Goal: Check status: Check status

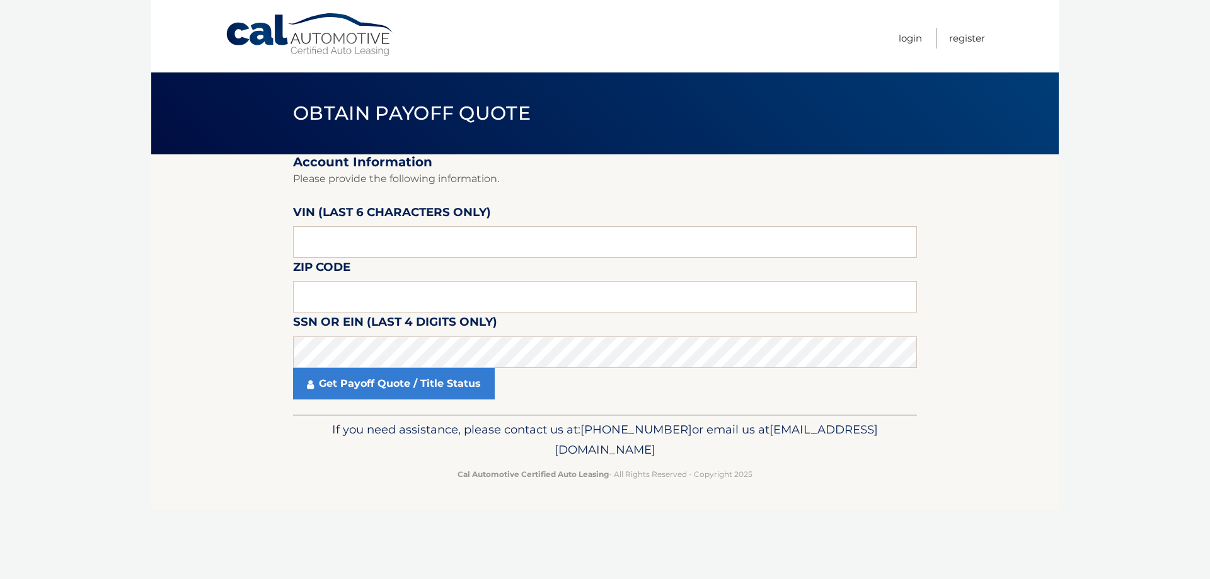
click at [30, 426] on body "Cal Automotive Menu Login Register Obtain Payoff Quote" at bounding box center [605, 289] width 1210 height 579
click at [338, 244] on input "text" at bounding box center [605, 242] width 624 height 32
click at [362, 239] on input "text" at bounding box center [605, 242] width 624 height 32
click at [328, 297] on input "text" at bounding box center [605, 297] width 624 height 32
click at [400, 299] on input "text" at bounding box center [605, 297] width 624 height 32
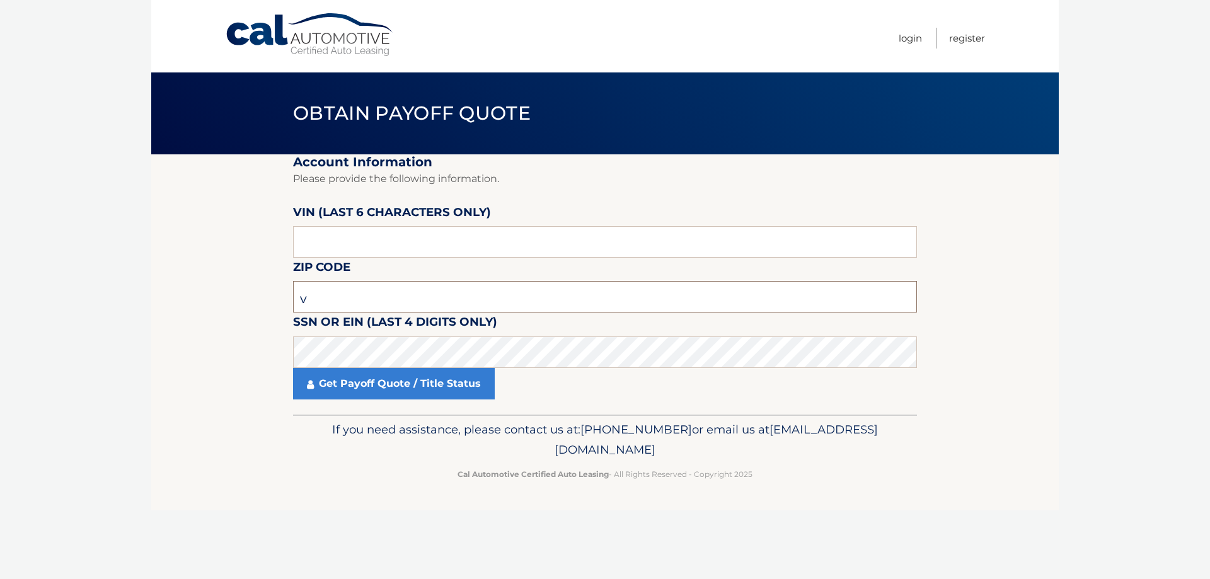
type input "V"
click button "For Originating Dealer" at bounding box center [0, 0] width 0 height 0
click at [346, 282] on input "V" at bounding box center [605, 297] width 624 height 32
type input "08840"
click at [85, 350] on body "Cal Automotive Menu Login Register Obtain Payoff Quote" at bounding box center [605, 289] width 1210 height 579
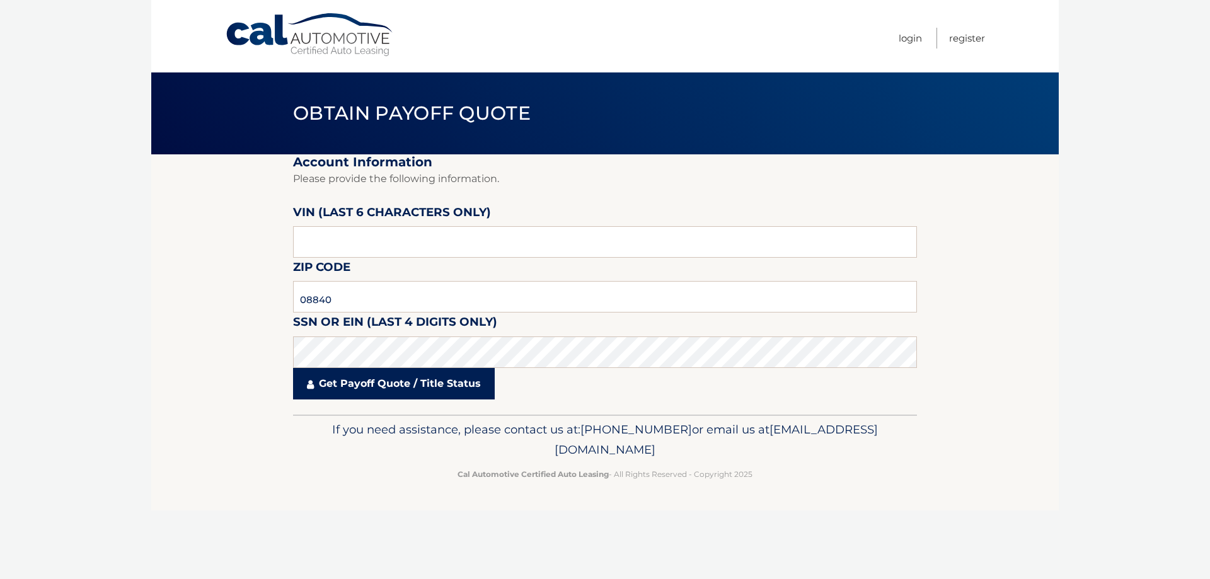
click at [395, 388] on link "Get Payoff Quote / Title Status" at bounding box center [394, 384] width 202 height 32
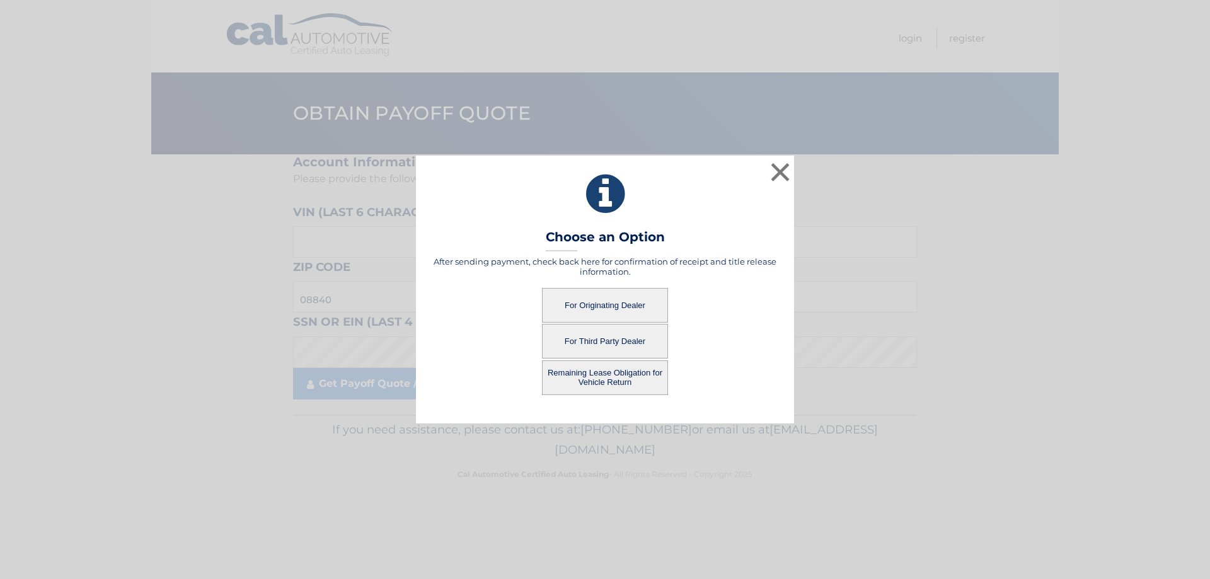
click at [199, 369] on div "× Choose an Option After sending payment, check back here for confirmation of r…" at bounding box center [605, 289] width 1200 height 267
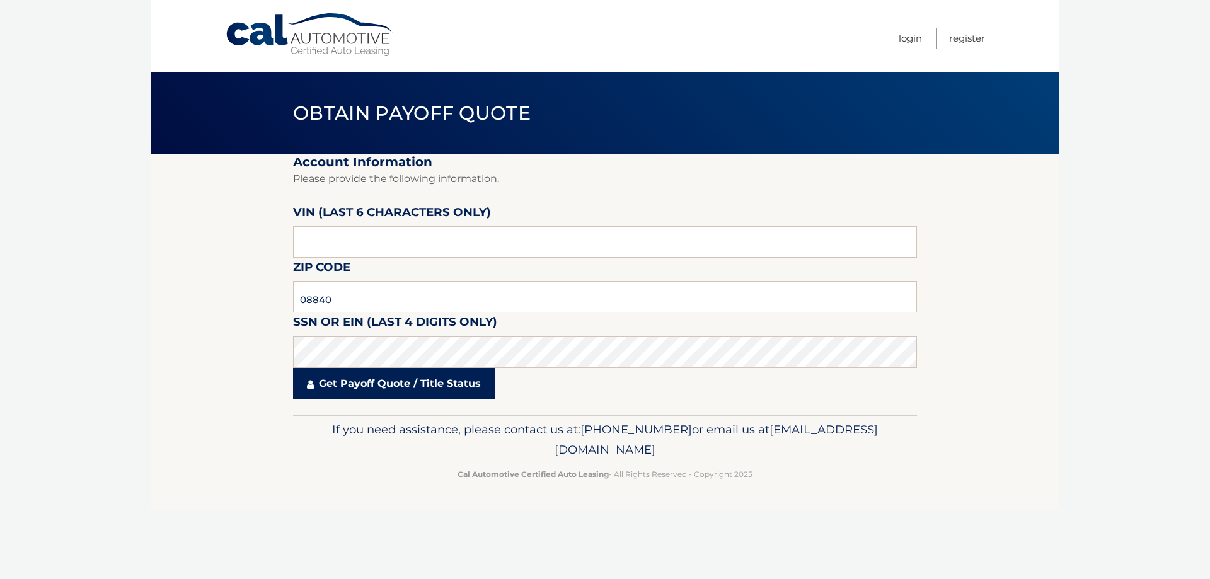
click at [368, 386] on link "Get Payoff Quote / Title Status" at bounding box center [394, 384] width 202 height 32
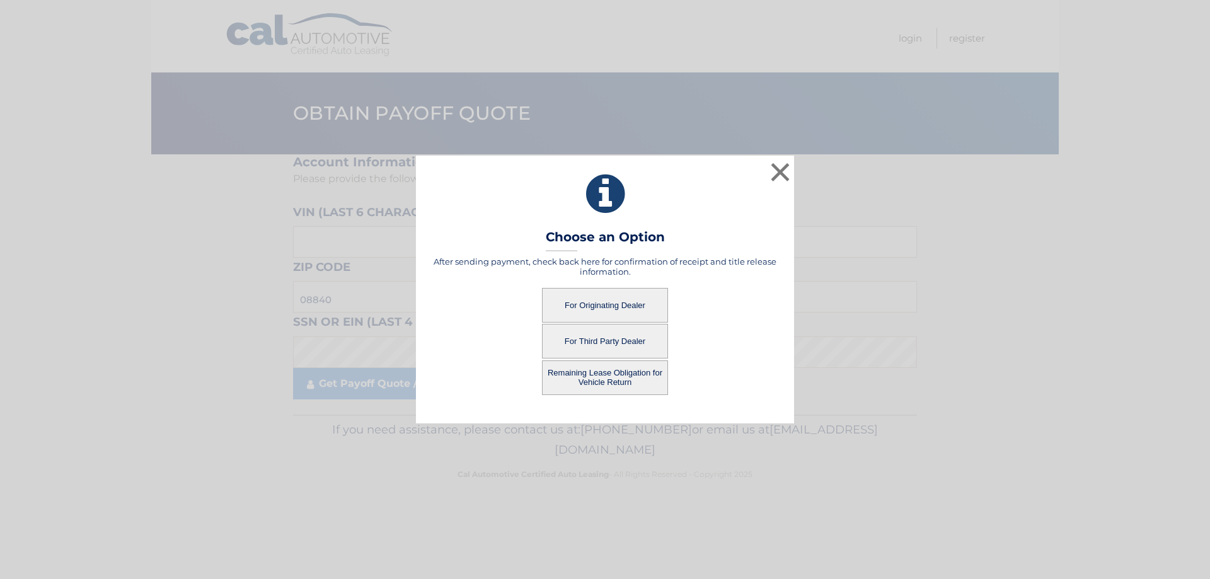
click at [608, 303] on button "For Originating Dealer" at bounding box center [605, 305] width 126 height 35
click at [617, 311] on button "For Originating Dealer" at bounding box center [605, 305] width 126 height 35
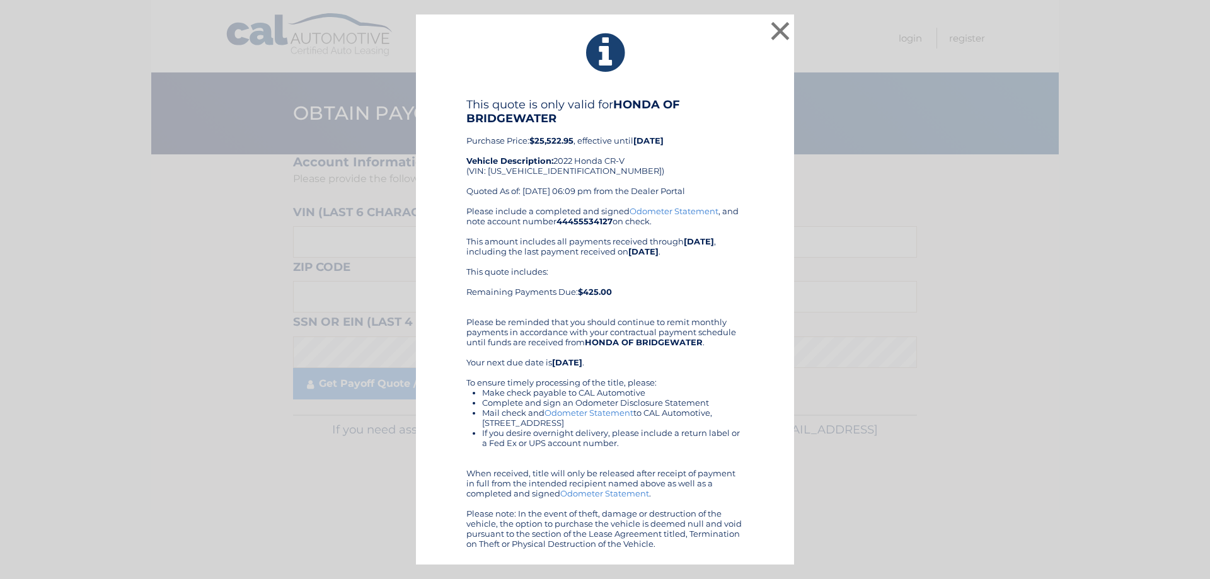
click at [640, 291] on div "This quote includes: Remaining Payments Due: $425.00" at bounding box center [604, 287] width 277 height 40
click at [625, 239] on div "Please include a completed and signed Odometer Statement , and note account num…" at bounding box center [604, 377] width 277 height 343
drag, startPoint x: 622, startPoint y: 265, endPoint x: 636, endPoint y: 285, distance: 24.5
click at [623, 265] on div "Please include a completed and signed Odometer Statement , and note account num…" at bounding box center [604, 377] width 277 height 343
click at [643, 300] on div "This quote includes: Remaining Payments Due: $425.00" at bounding box center [604, 287] width 277 height 40
